Goal: Complete application form

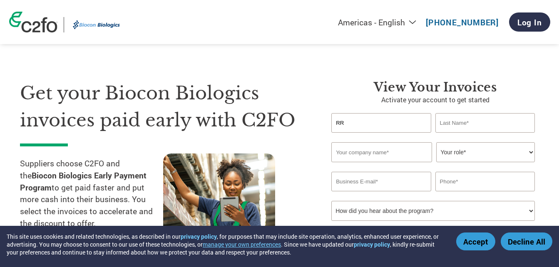
type input "RR"
click at [358, 125] on input "RR" at bounding box center [382, 123] width 100 height 20
click at [357, 124] on input "RR" at bounding box center [382, 123] width 100 height 20
click at [471, 243] on button "Accept" at bounding box center [476, 242] width 39 height 18
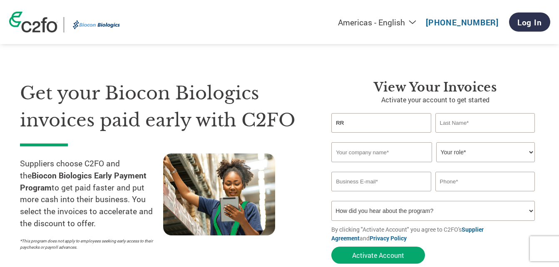
click at [361, 122] on input "RR" at bounding box center [382, 123] width 100 height 20
type input "[PERSON_NAME]"
click at [457, 127] on input "text" at bounding box center [486, 123] width 100 height 20
type input "VENKATARANGIAH"
click at [388, 152] on input "text" at bounding box center [382, 152] width 101 height 20
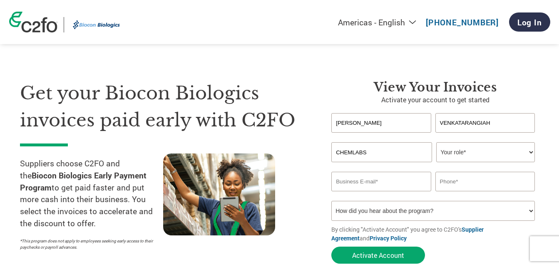
type input "CHEMLABS"
click at [478, 157] on select "Your role* CFO Controller Credit Manager Finance Director Treasurer CEO Preside…" at bounding box center [486, 152] width 99 height 20
select select "OWNER_FOUNDER"
click at [437, 142] on select "Your role* CFO Controller Credit Manager Finance Director Treasurer CEO Preside…" at bounding box center [486, 152] width 99 height 20
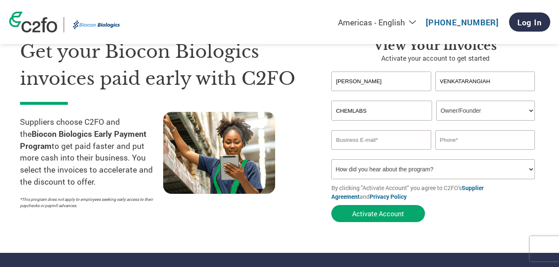
click at [387, 143] on input "email" at bounding box center [382, 140] width 100 height 20
type input "[EMAIL_ADDRESS][DOMAIN_NAME]"
click at [453, 144] on input "text" at bounding box center [486, 140] width 100 height 20
type input "9448062187"
click at [531, 169] on select "How did you hear about the program? Received a letter Email Social Media Online…" at bounding box center [434, 170] width 204 height 20
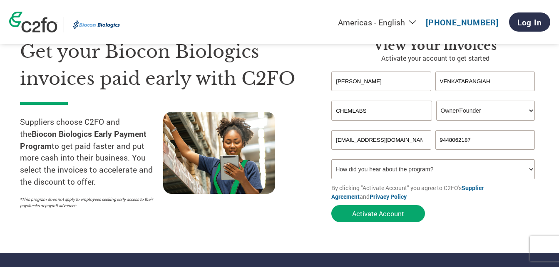
select select "Email"
click at [332, 160] on select "How did you hear about the program? Received a letter Email Social Media Online…" at bounding box center [434, 170] width 204 height 20
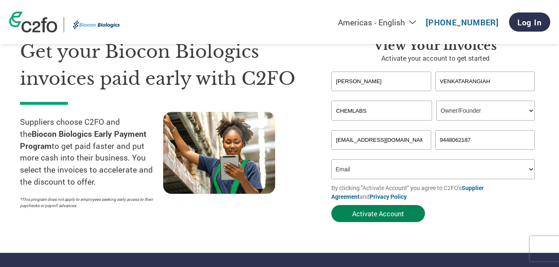
click at [381, 214] on button "Activate Account" at bounding box center [379, 213] width 94 height 17
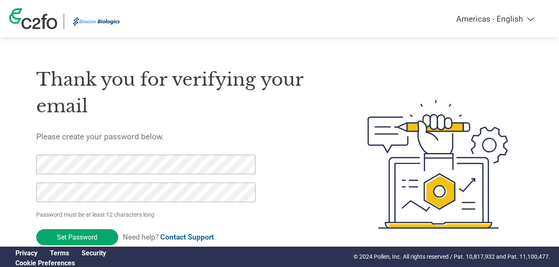
scroll to position [28, 0]
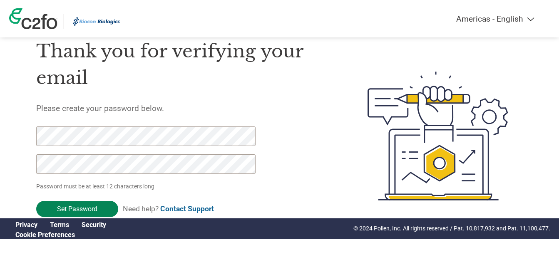
click at [86, 208] on input "Set Password" at bounding box center [77, 209] width 82 height 16
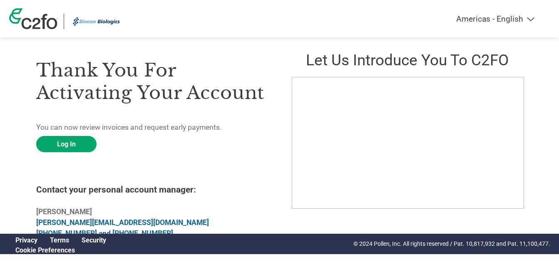
scroll to position [0, 0]
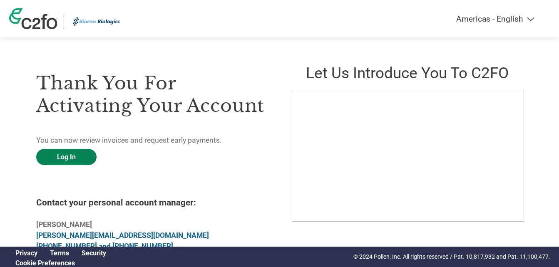
click at [66, 159] on link "Log In" at bounding box center [66, 157] width 60 height 16
